Goal: Task Accomplishment & Management: Complete application form

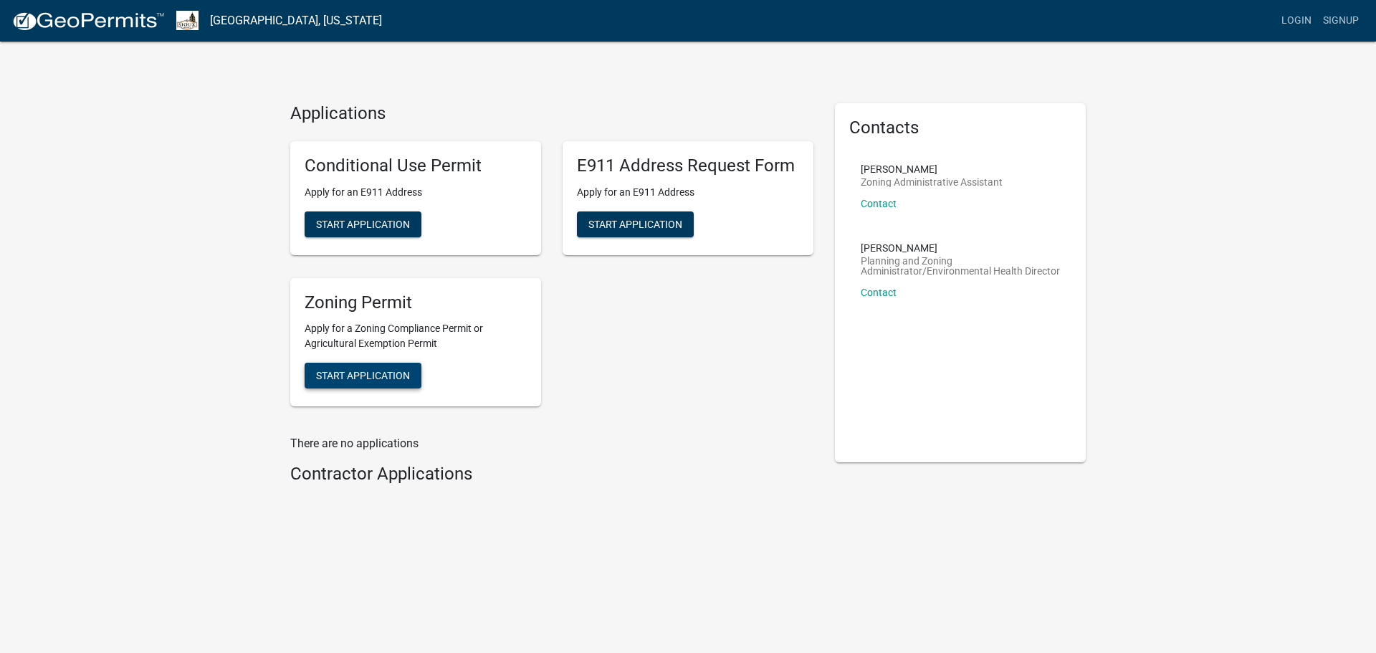
click at [391, 378] on span "Start Application" at bounding box center [363, 375] width 94 height 11
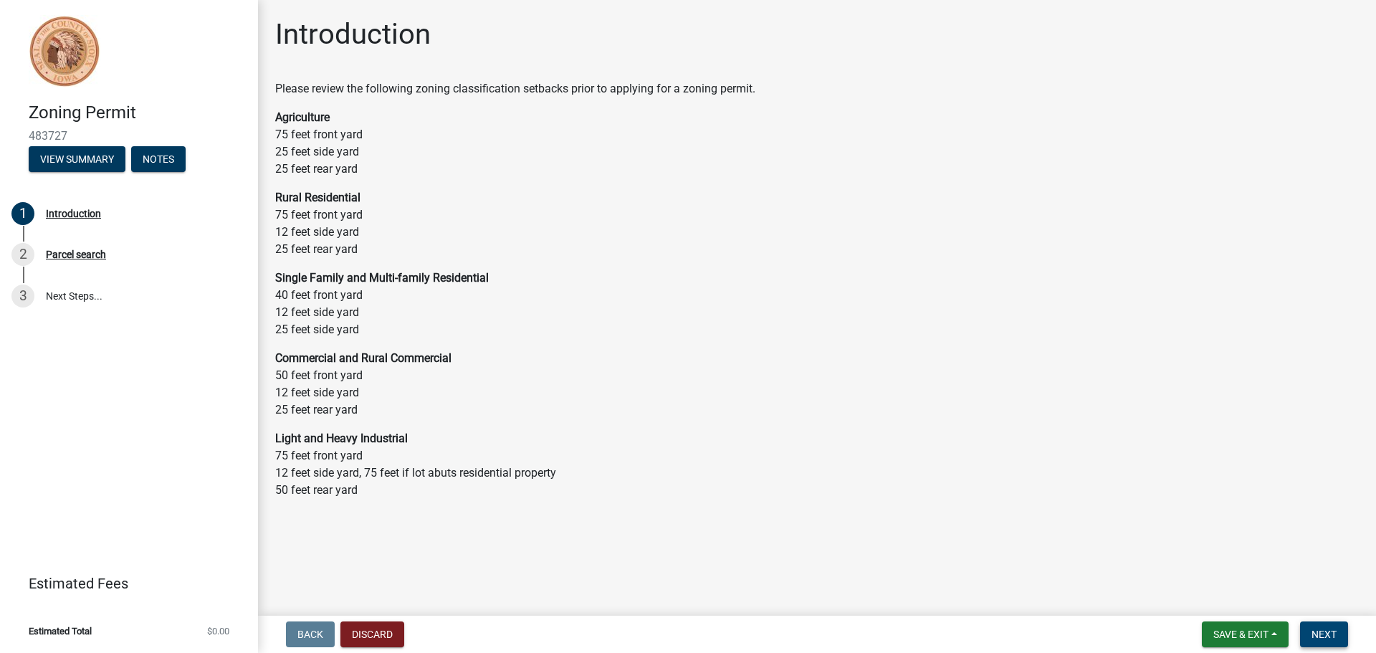
click at [1321, 639] on span "Next" at bounding box center [1323, 633] width 25 height 11
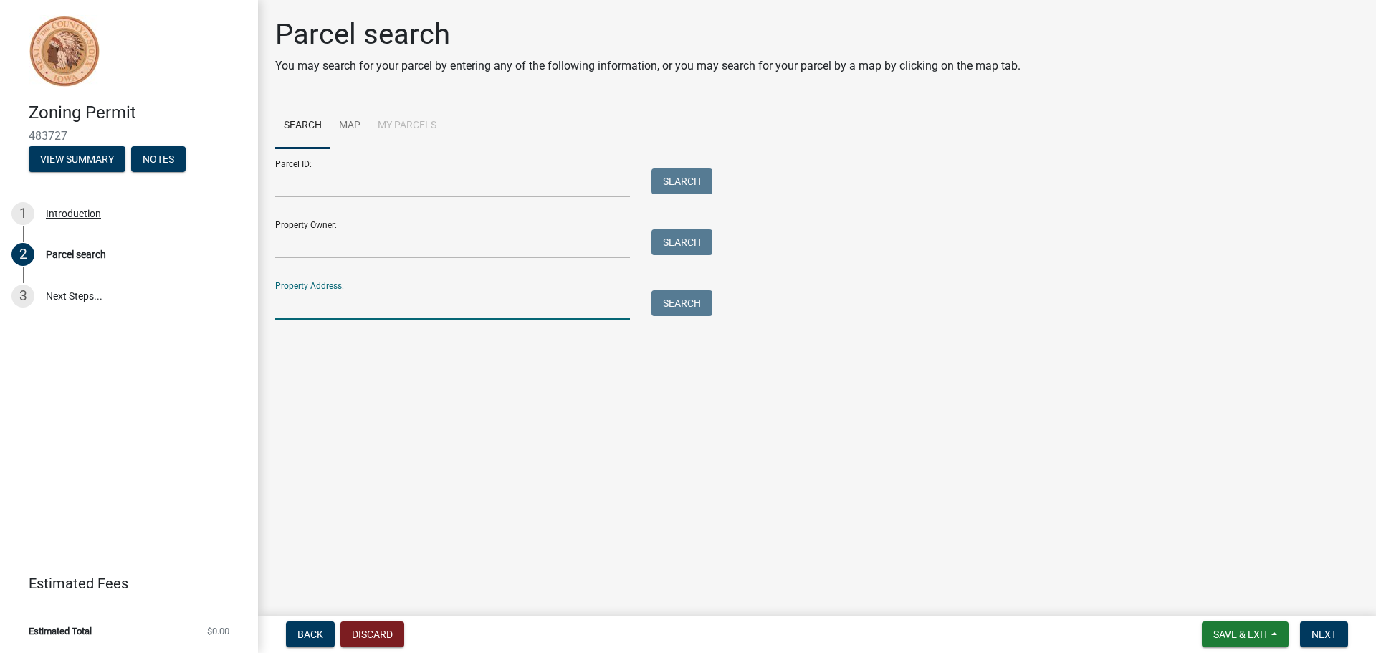
click at [301, 314] on input "Property Address:" at bounding box center [452, 304] width 355 height 29
click at [688, 305] on button "Search" at bounding box center [681, 303] width 61 height 26
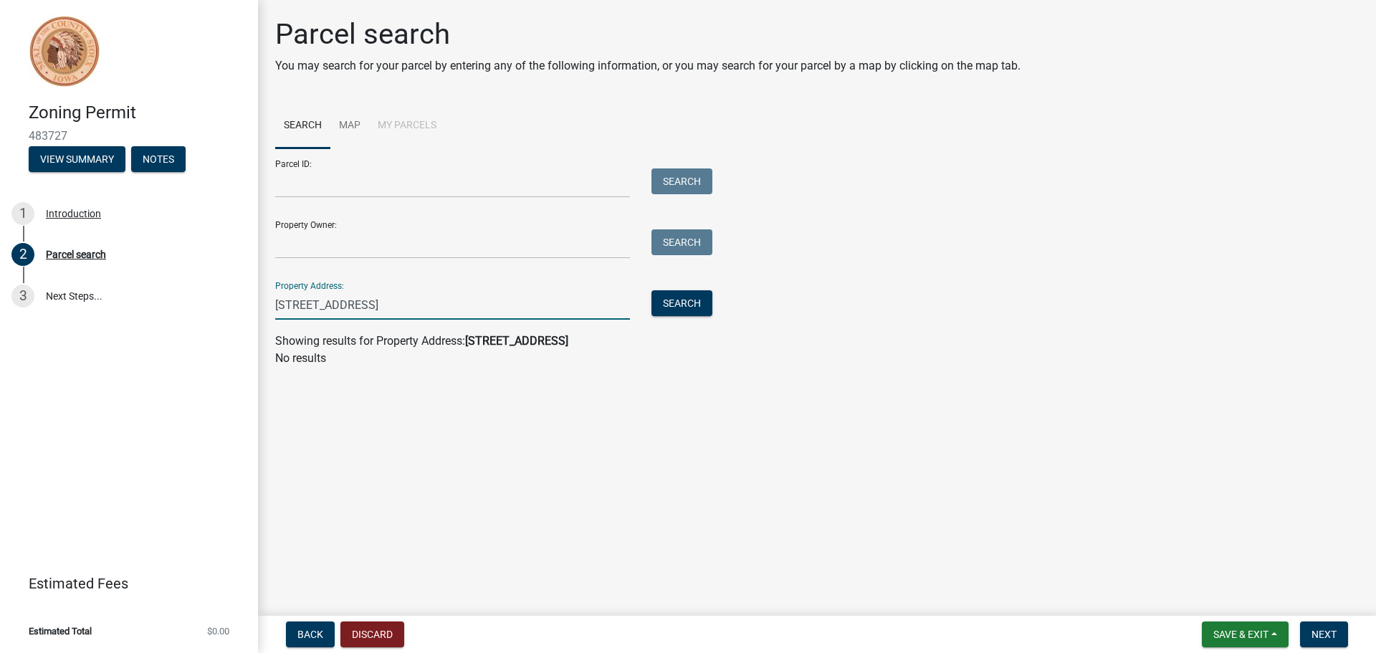
drag, startPoint x: 426, startPoint y: 307, endPoint x: 355, endPoint y: 310, distance: 71.7
click at [355, 310] on input "1288 9th st sw sioux center" at bounding box center [452, 304] width 355 height 29
type input "1288 9th st sw"
click at [698, 305] on button "Search" at bounding box center [681, 303] width 61 height 26
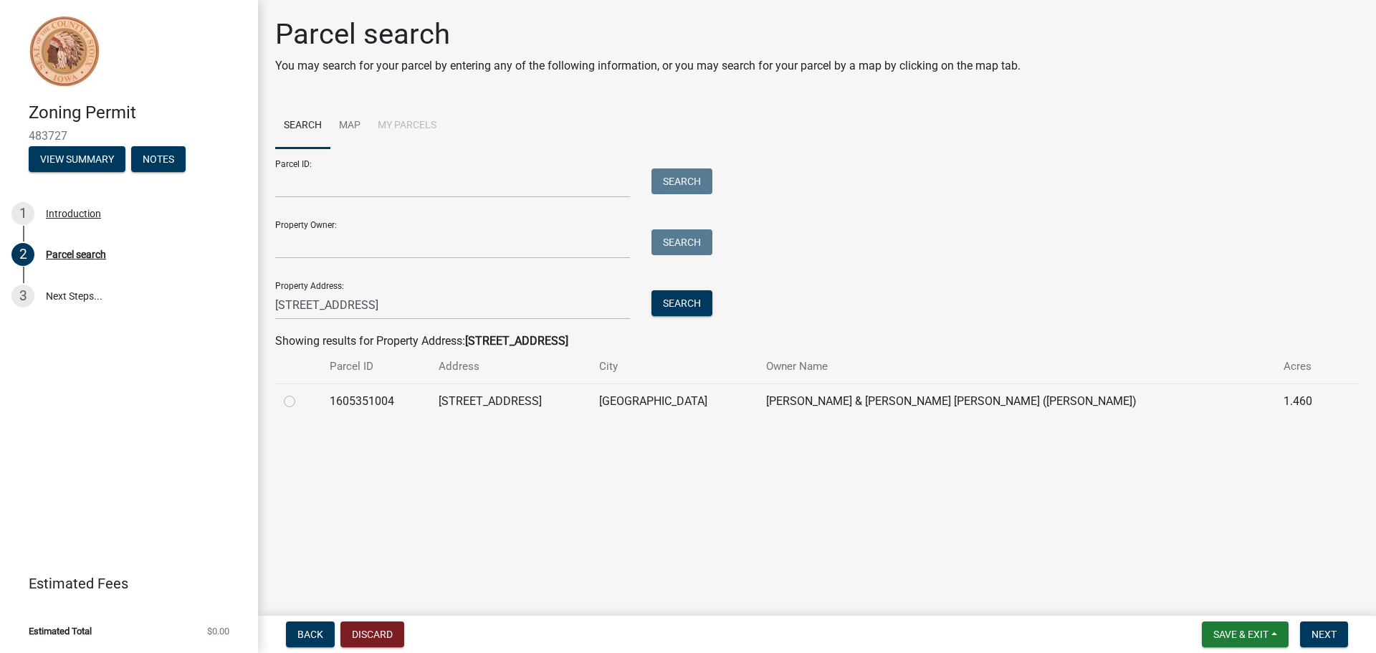
click at [301, 393] on label at bounding box center [301, 393] width 0 height 0
click at [301, 398] on input "radio" at bounding box center [305, 397] width 9 height 9
radio input "true"
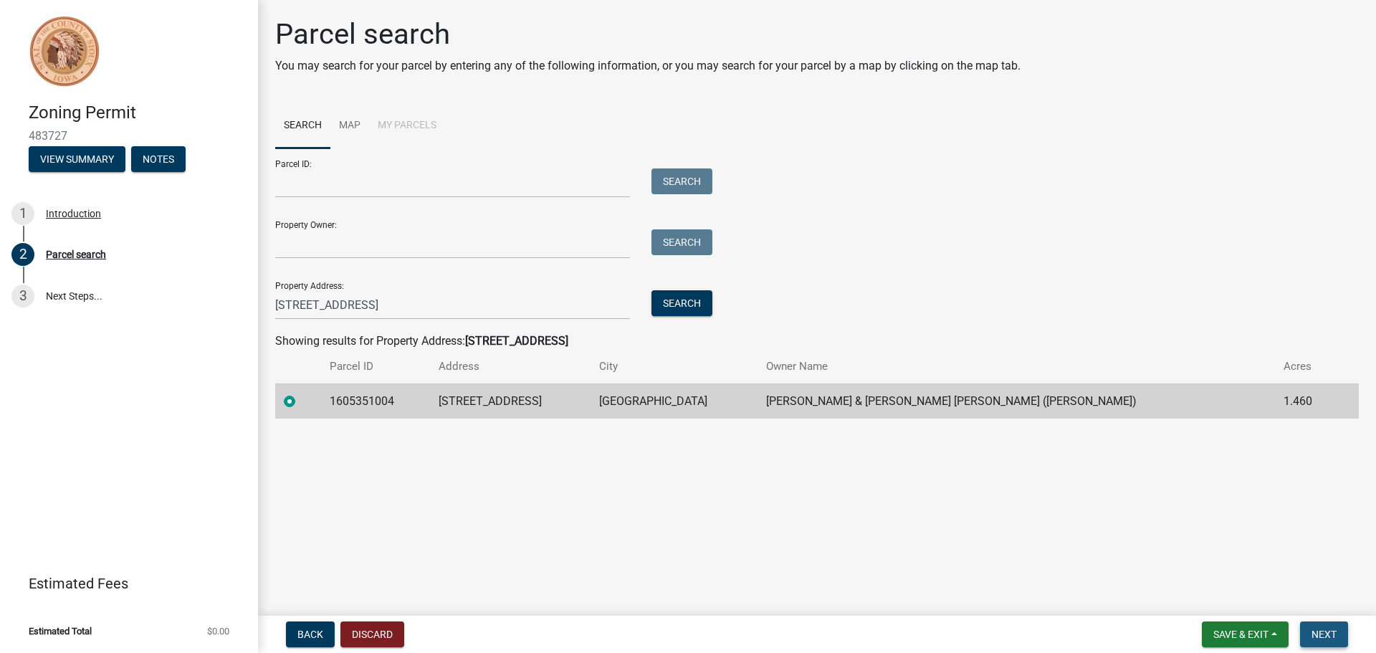
click at [1336, 635] on span "Next" at bounding box center [1323, 633] width 25 height 11
